Goal: Task Accomplishment & Management: Use online tool/utility

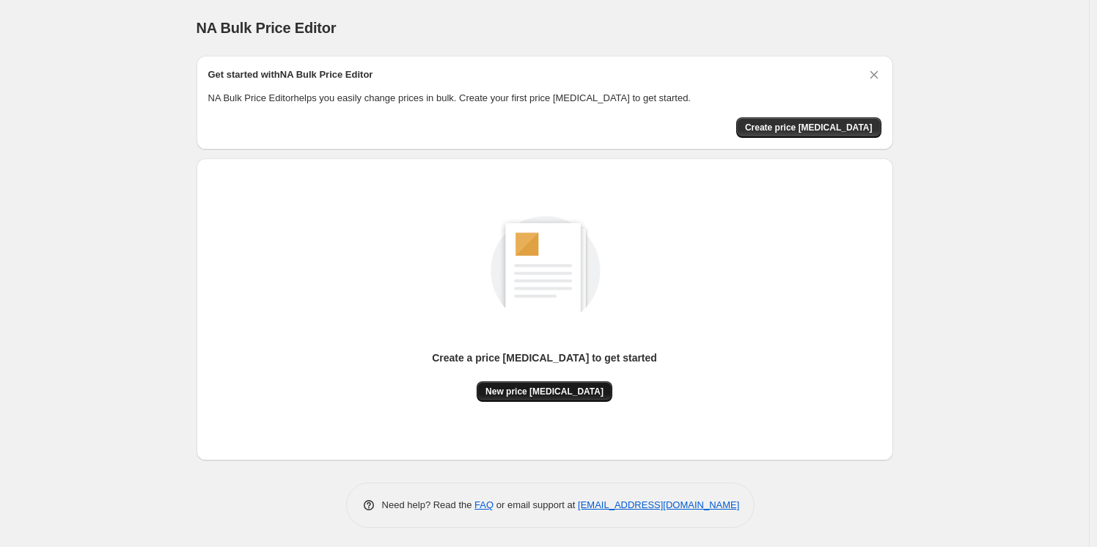
click at [560, 385] on button "New price [MEDICAL_DATA]" at bounding box center [544, 391] width 136 height 21
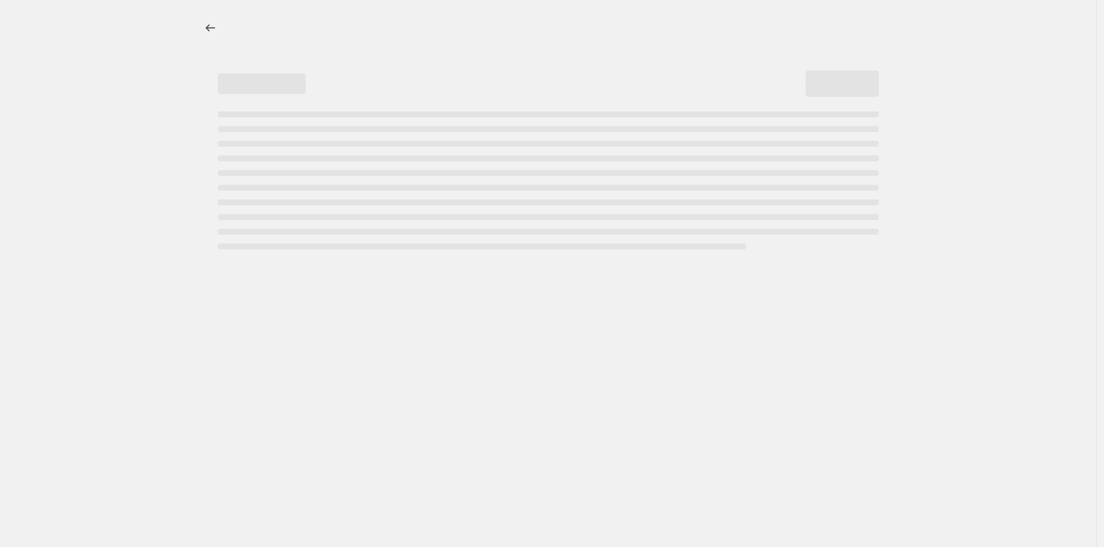
select select "percentage"
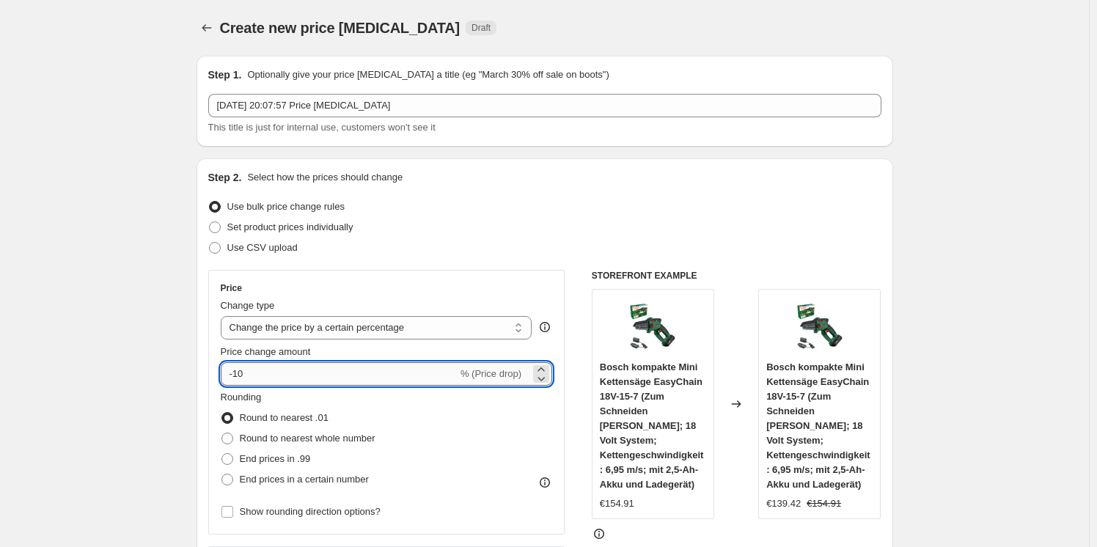
click at [350, 365] on input "-10" at bounding box center [339, 373] width 237 height 23
type input "-1"
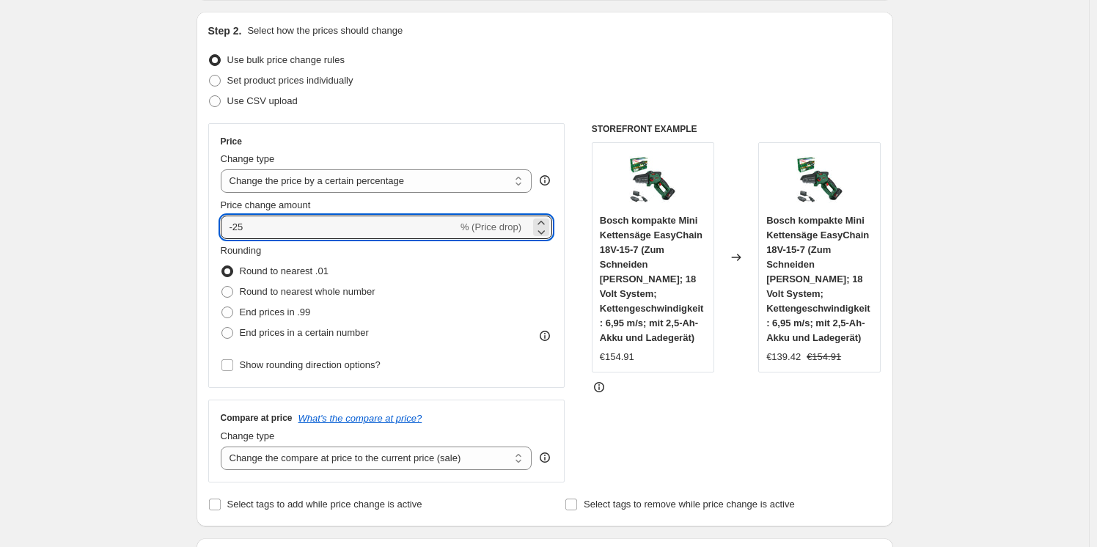
scroll to position [999, 0]
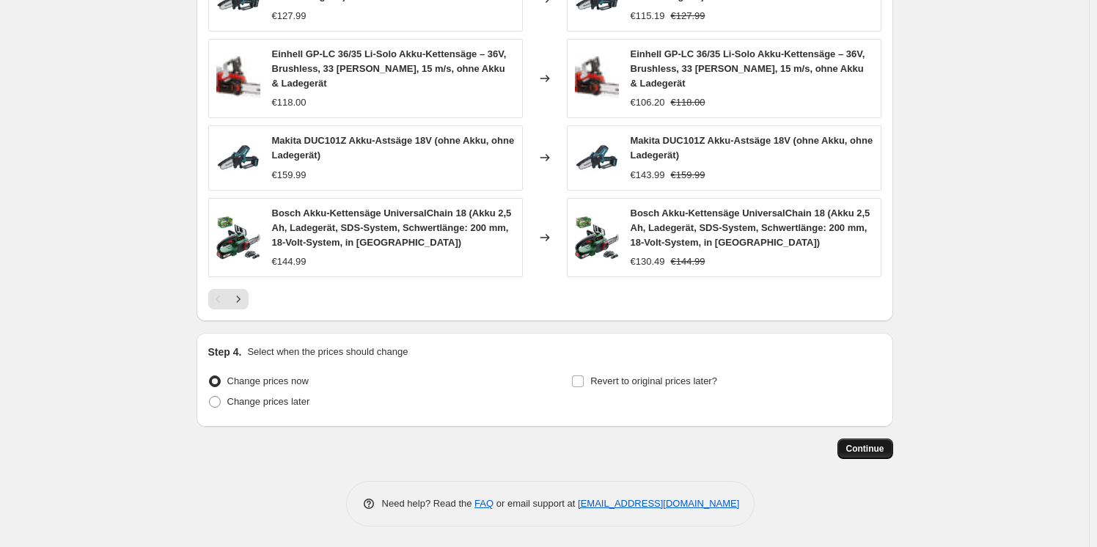
type input "-25"
click at [877, 441] on button "Continue" at bounding box center [865, 448] width 56 height 21
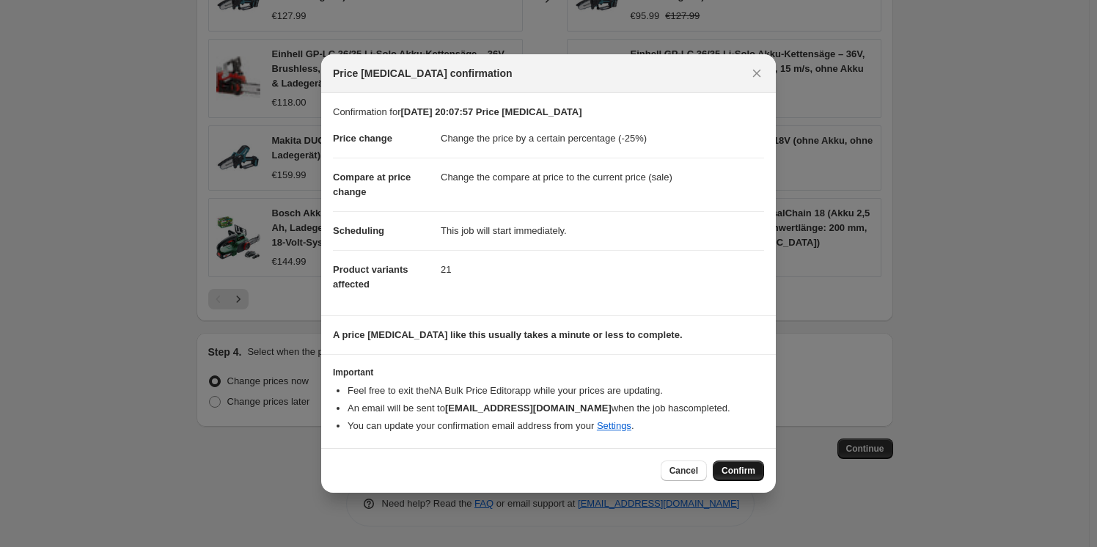
click at [721, 470] on button "Confirm" at bounding box center [737, 470] width 51 height 21
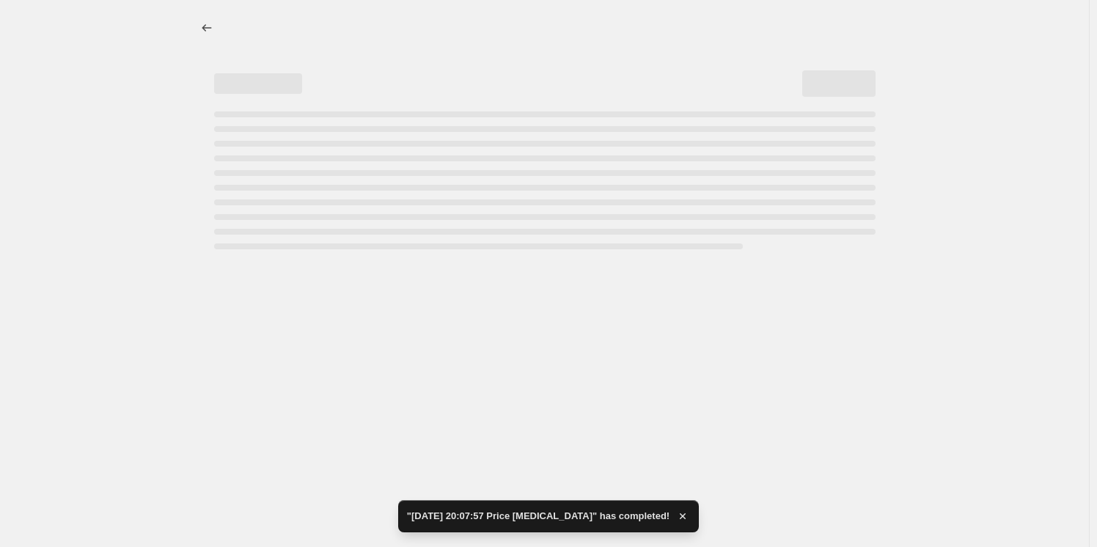
select select "percentage"
